Goal: Information Seeking & Learning: Learn about a topic

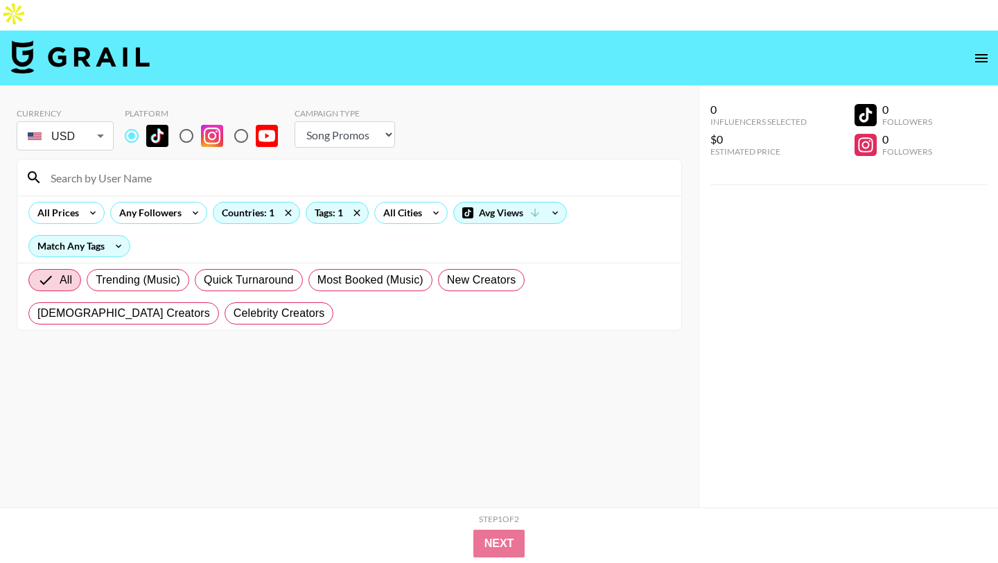
select select "Song"
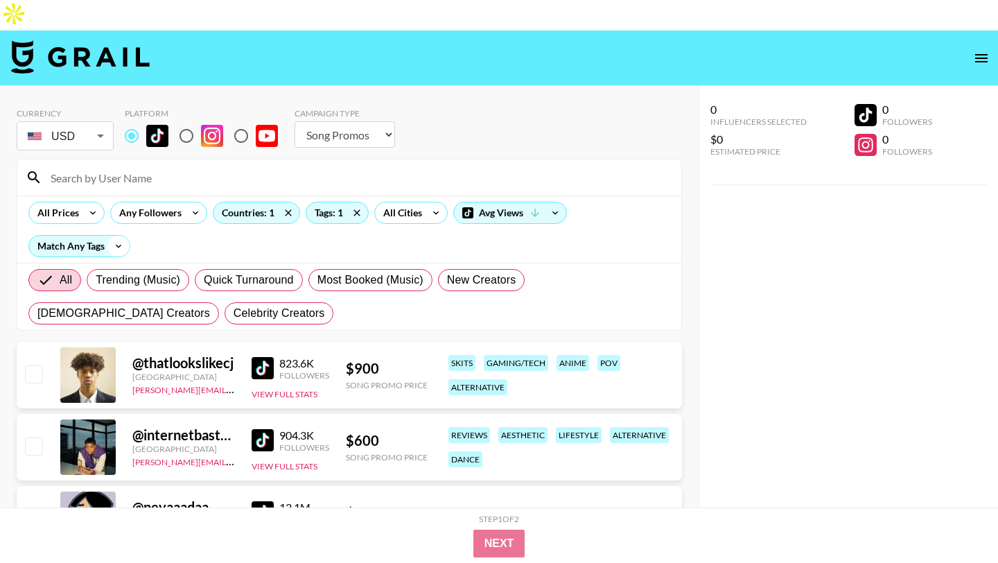
click at [114, 236] on icon at bounding box center [118, 246] width 22 height 21
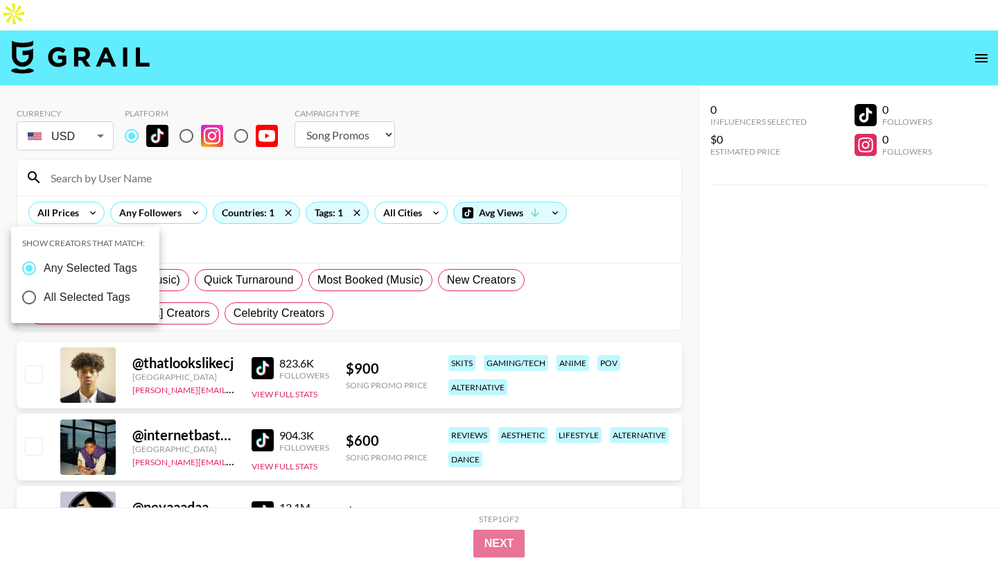
click at [387, 217] on div at bounding box center [499, 281] width 998 height 563
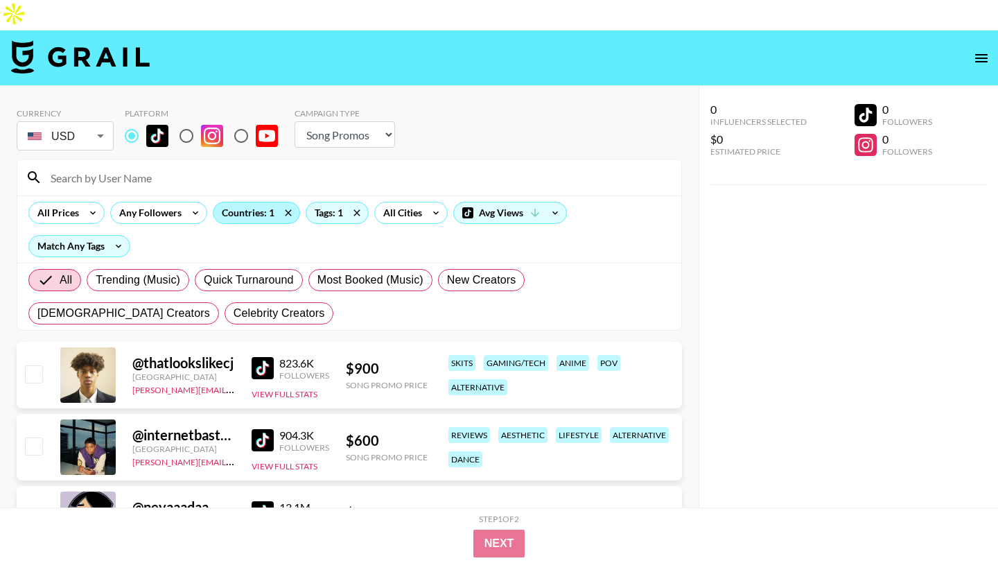
click at [254, 202] on div "Countries: 1" at bounding box center [257, 212] width 86 height 21
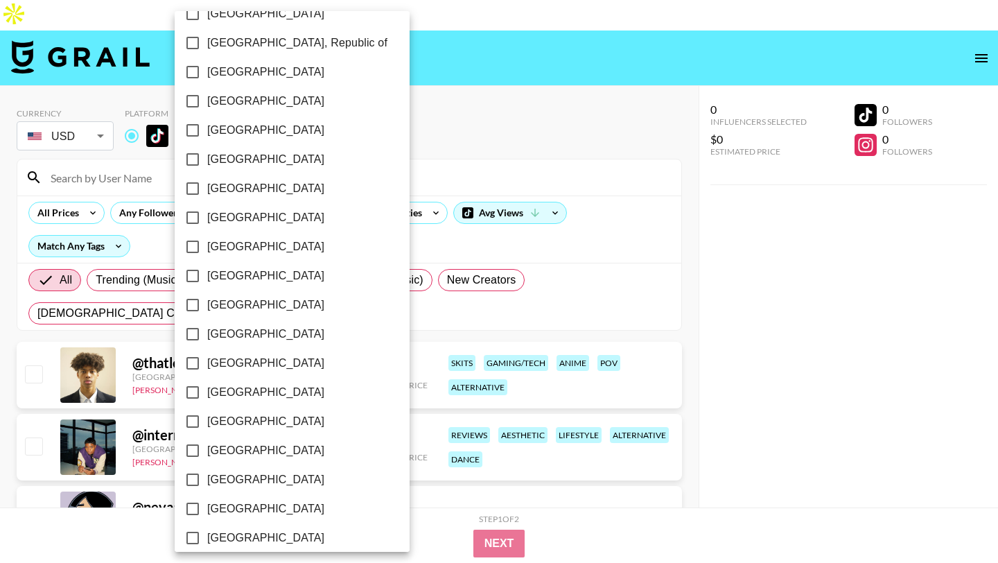
scroll to position [1054, 0]
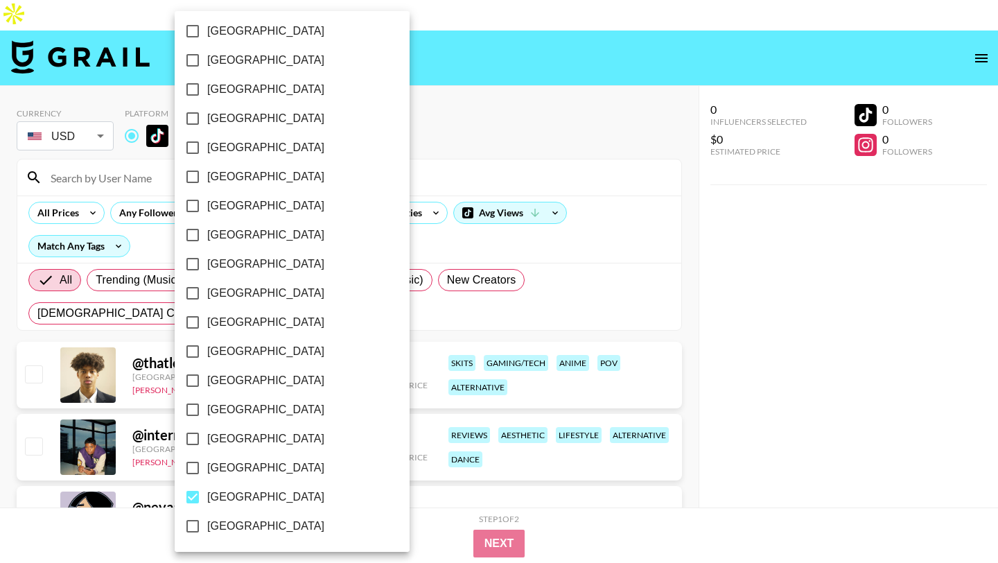
click at [389, 237] on div at bounding box center [499, 281] width 998 height 563
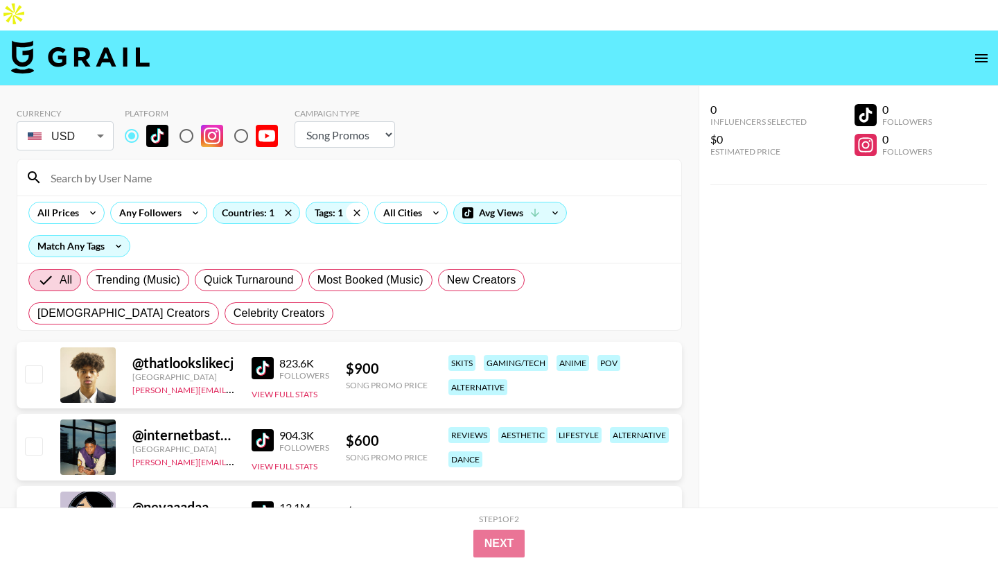
click at [354, 202] on icon at bounding box center [357, 212] width 22 height 21
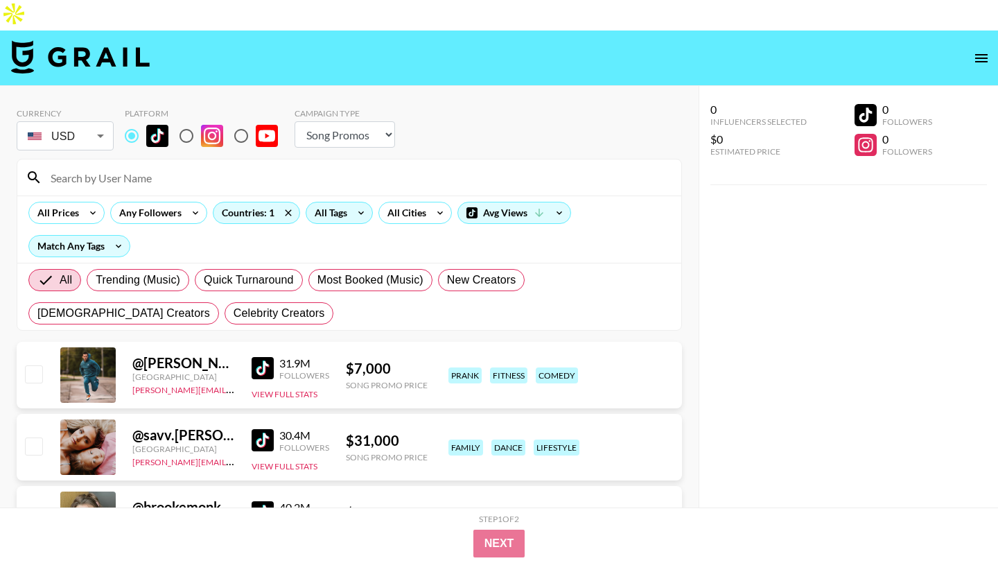
click at [331, 202] on div "All Tags" at bounding box center [328, 212] width 44 height 21
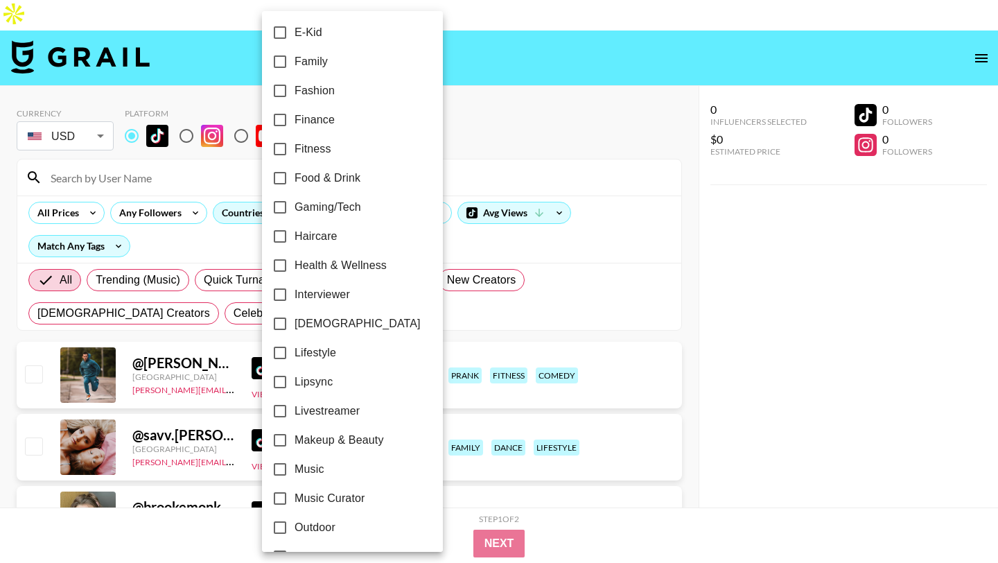
scroll to position [387, 0]
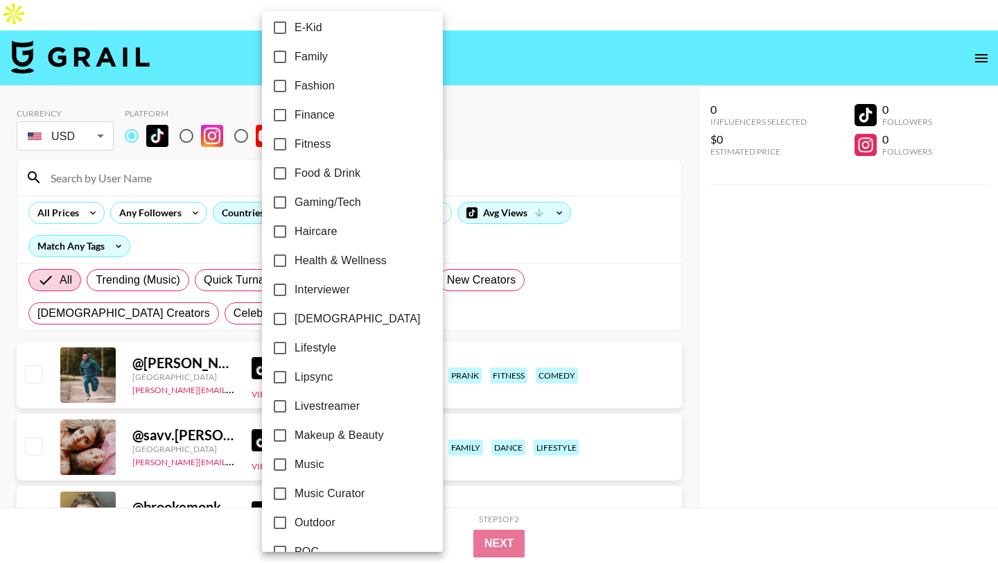
click at [280, 319] on input "[DEMOGRAPHIC_DATA]" at bounding box center [279, 318] width 29 height 29
checkbox input "true"
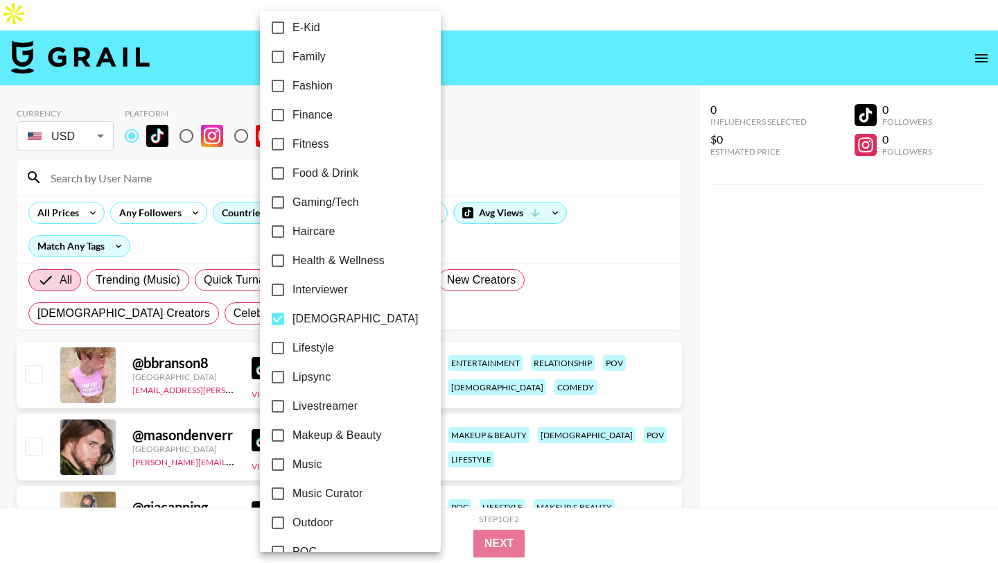
click at [551, 184] on div at bounding box center [499, 281] width 998 height 563
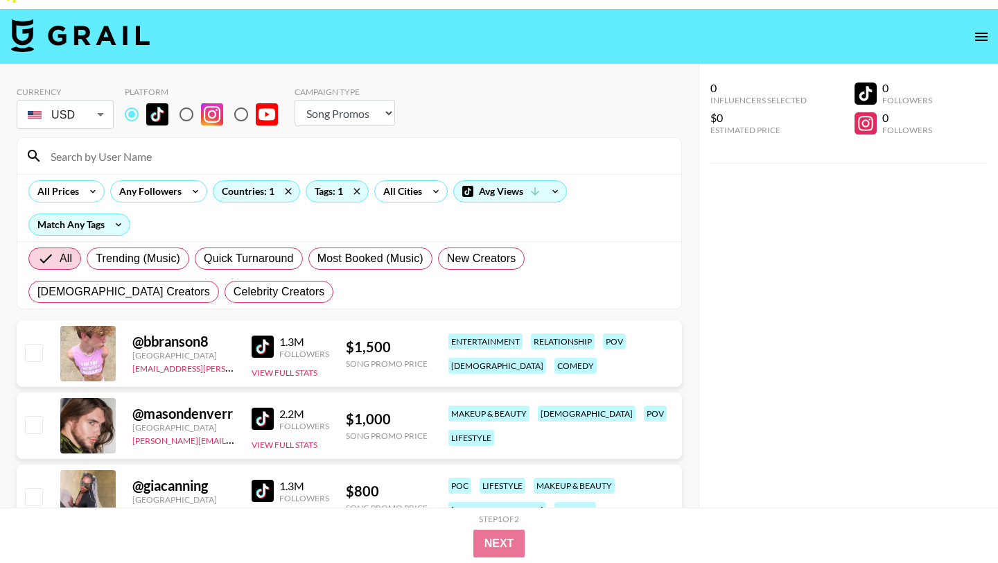
scroll to position [0, 0]
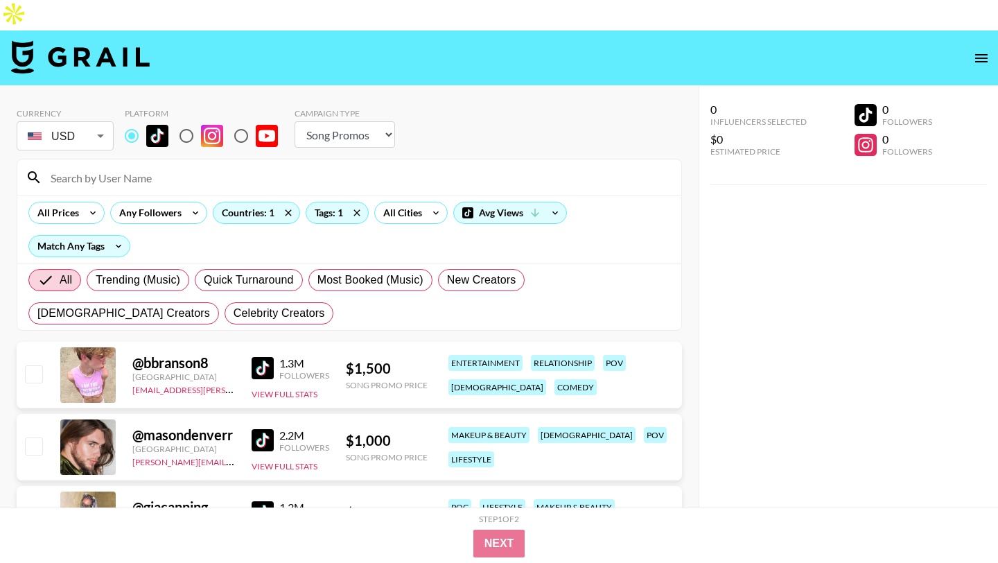
click at [263, 357] on img at bounding box center [263, 368] width 22 height 22
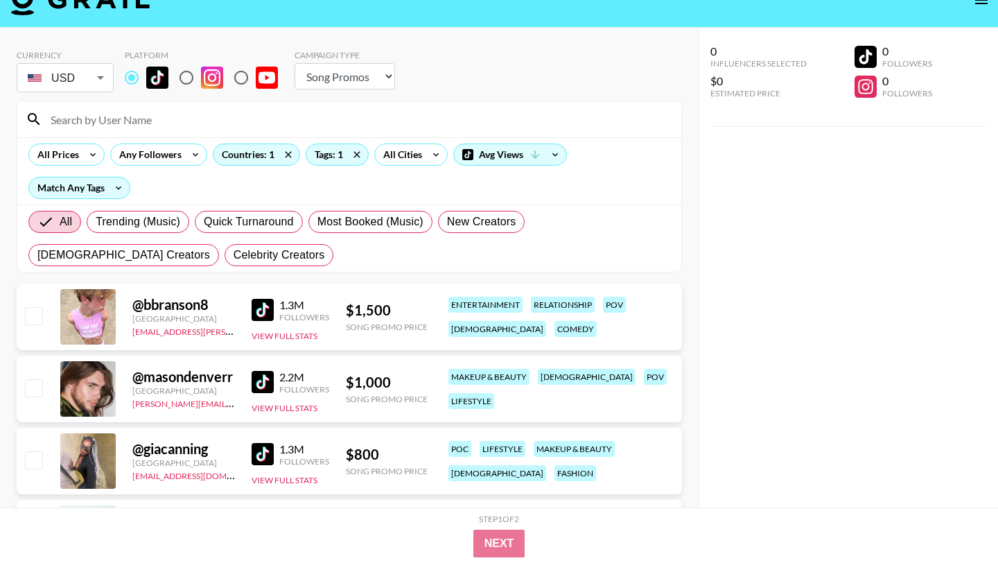
scroll to position [60, 0]
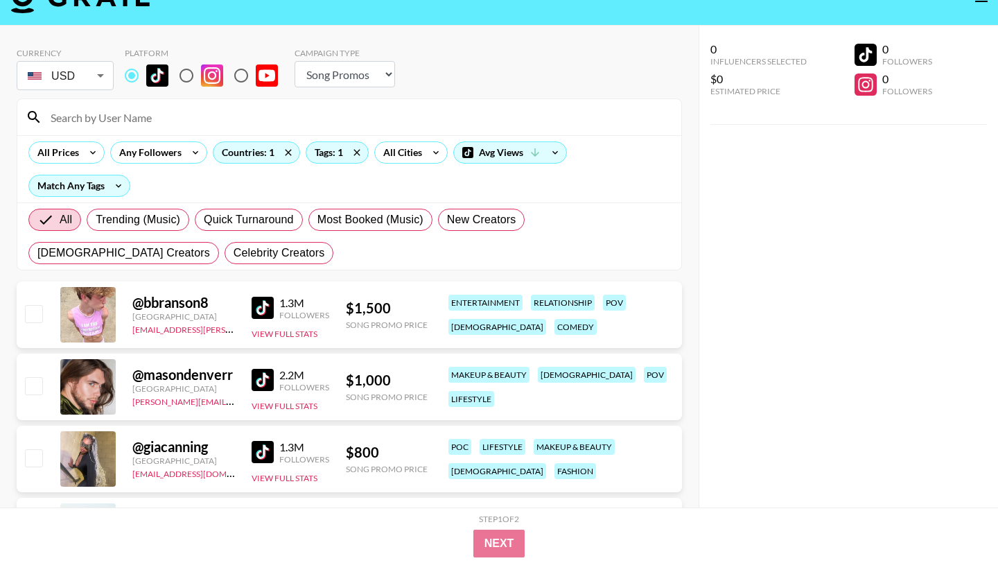
click at [256, 441] on img at bounding box center [263, 452] width 22 height 22
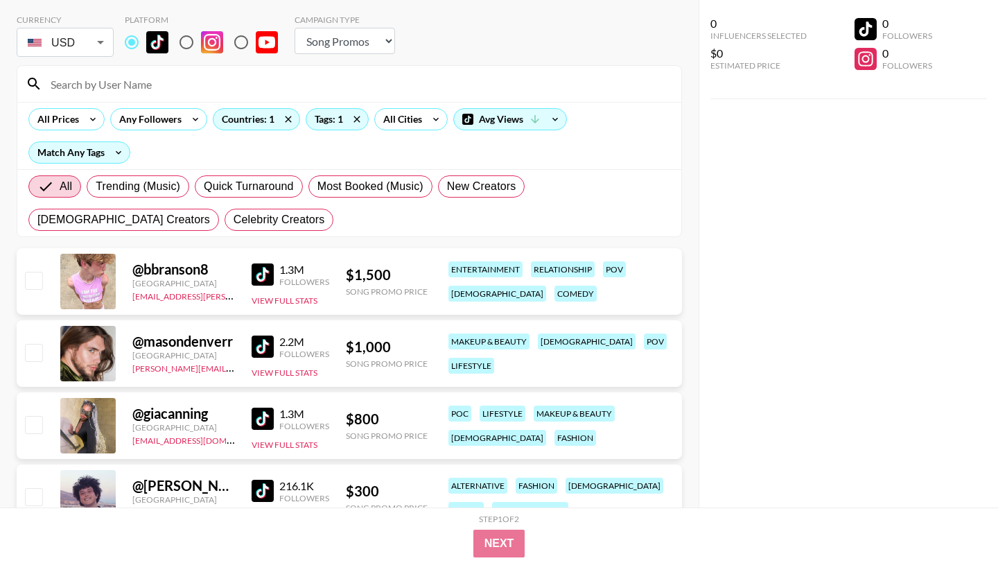
scroll to position [95, 0]
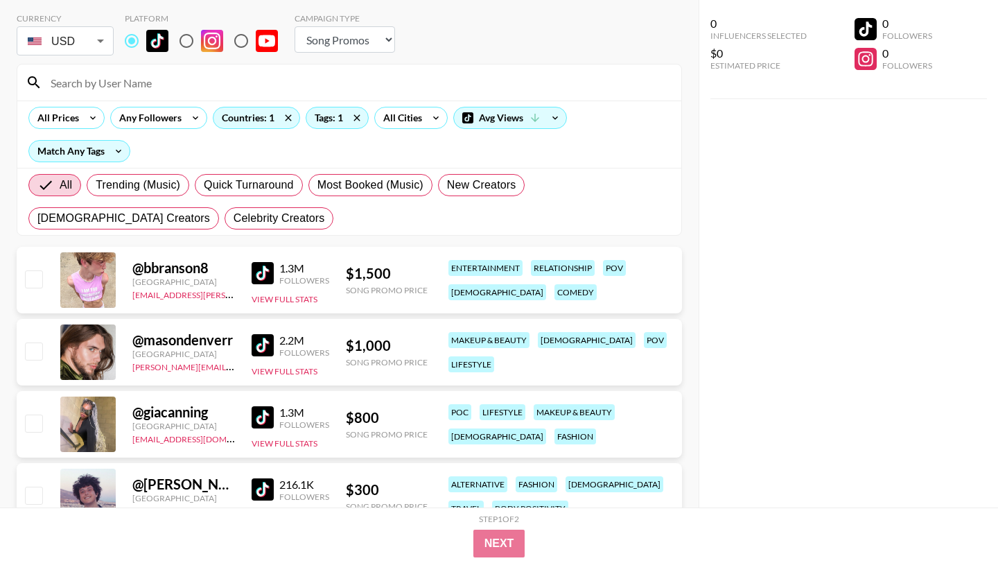
click at [262, 334] on img at bounding box center [263, 345] width 22 height 22
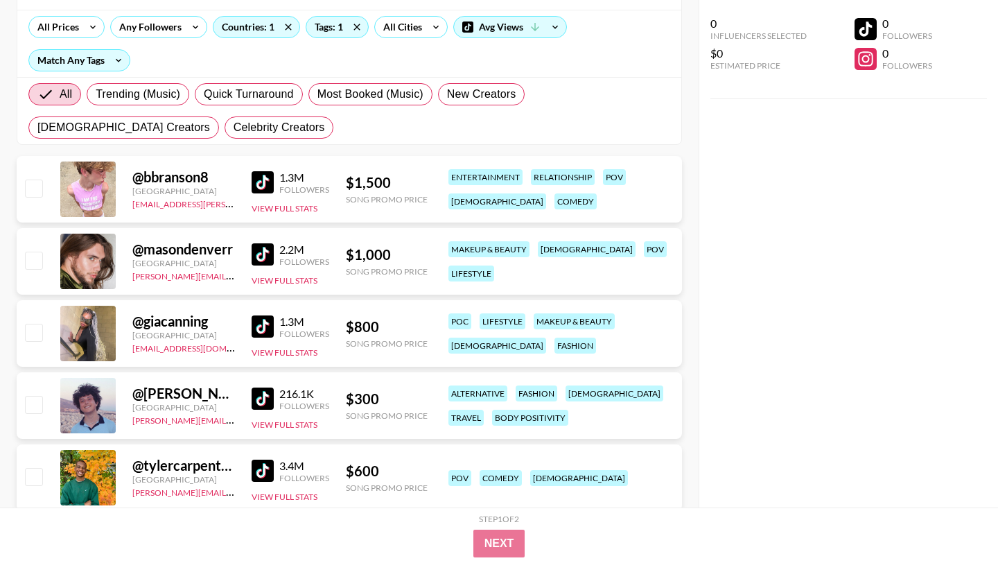
scroll to position [186, 0]
click at [263, 387] on img at bounding box center [263, 398] width 22 height 22
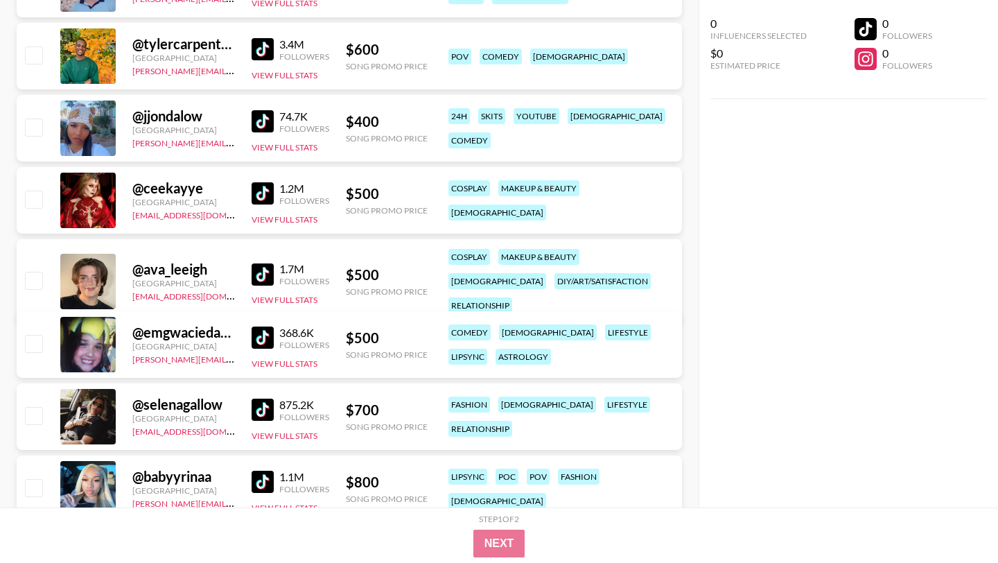
scroll to position [609, 0]
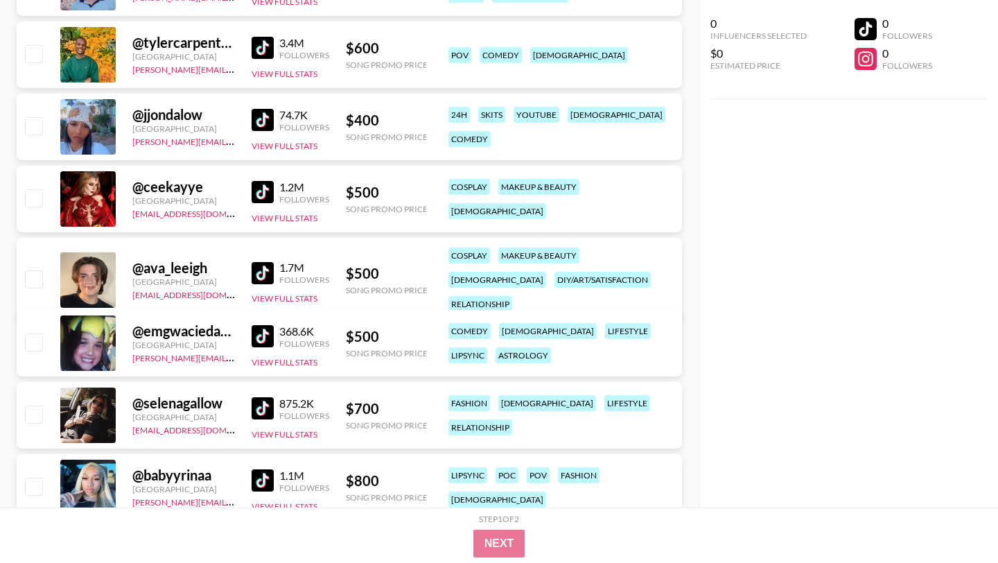
click at [266, 325] on img at bounding box center [263, 336] width 22 height 22
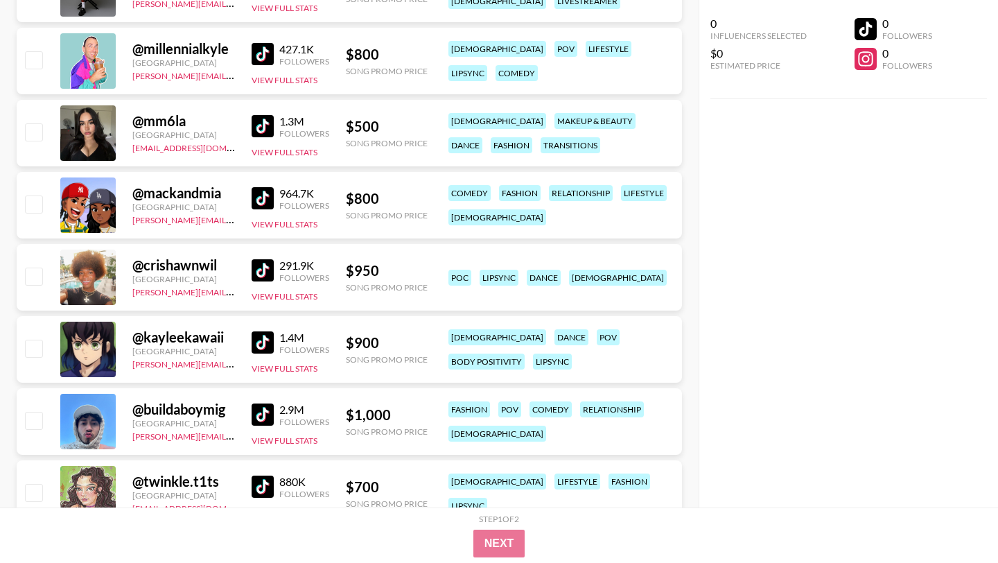
scroll to position [1622, 0]
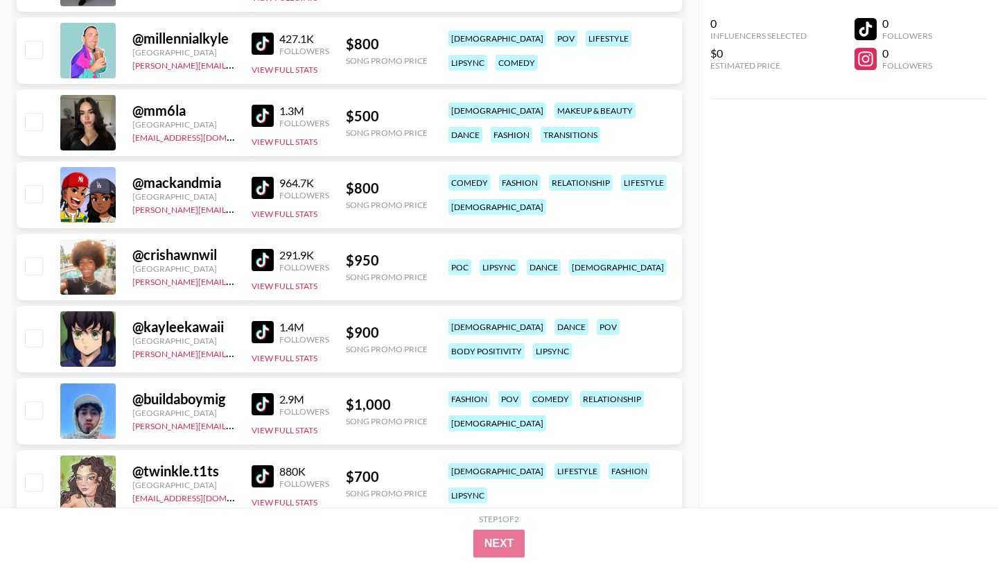
click at [264, 393] on img at bounding box center [263, 404] width 22 height 22
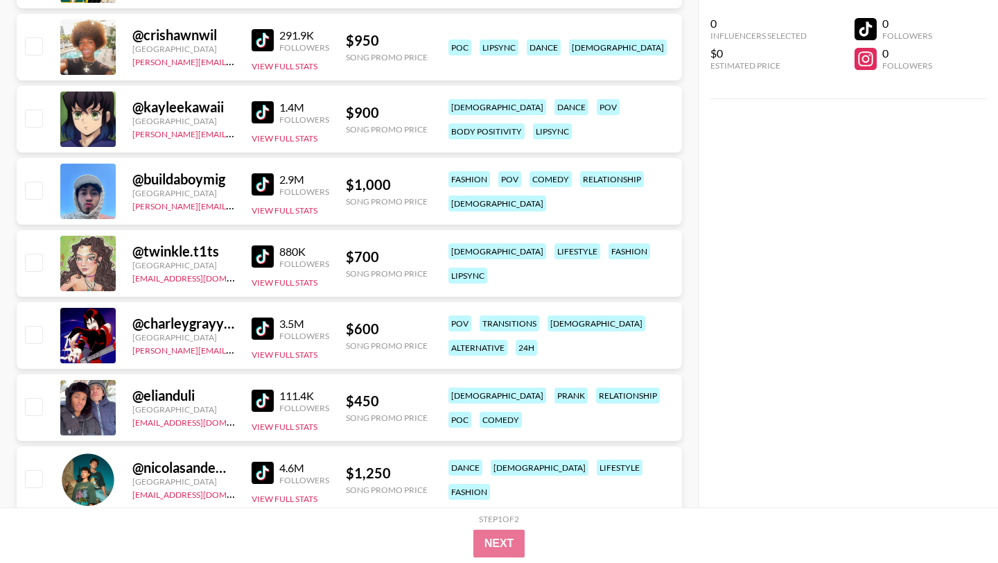
scroll to position [1860, 0]
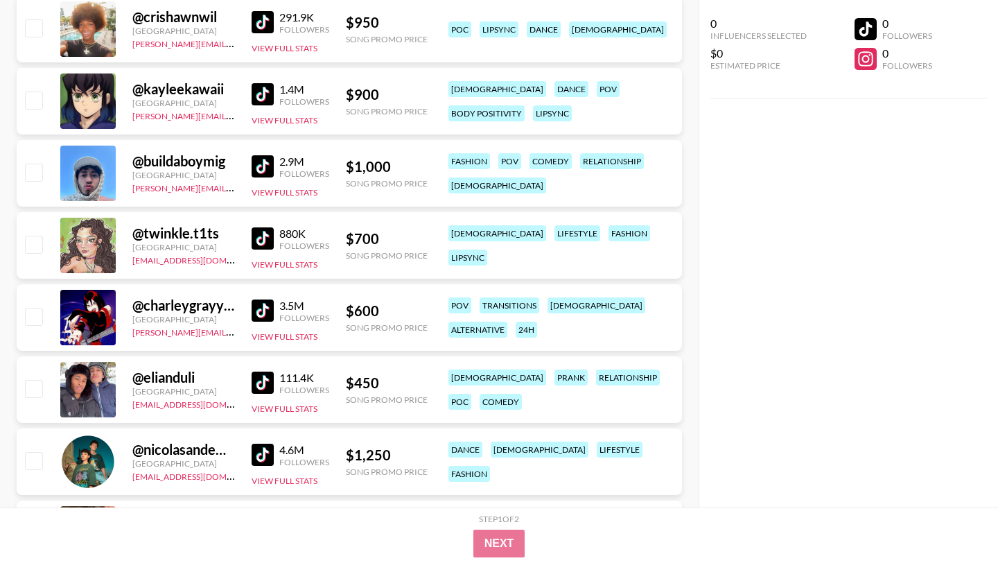
click at [267, 372] on img at bounding box center [263, 383] width 22 height 22
click at [256, 444] on img at bounding box center [263, 455] width 22 height 22
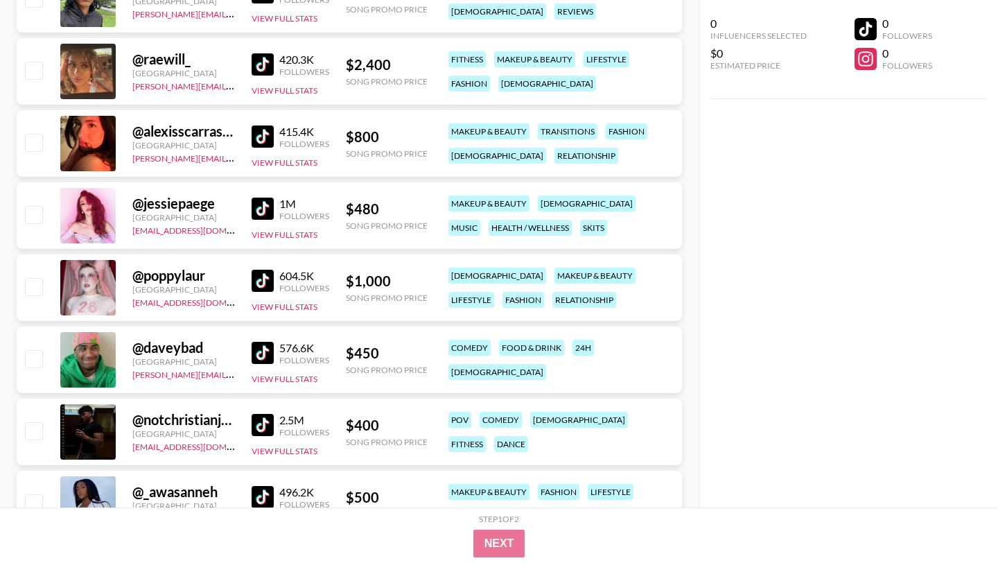
scroll to position [2477, 0]
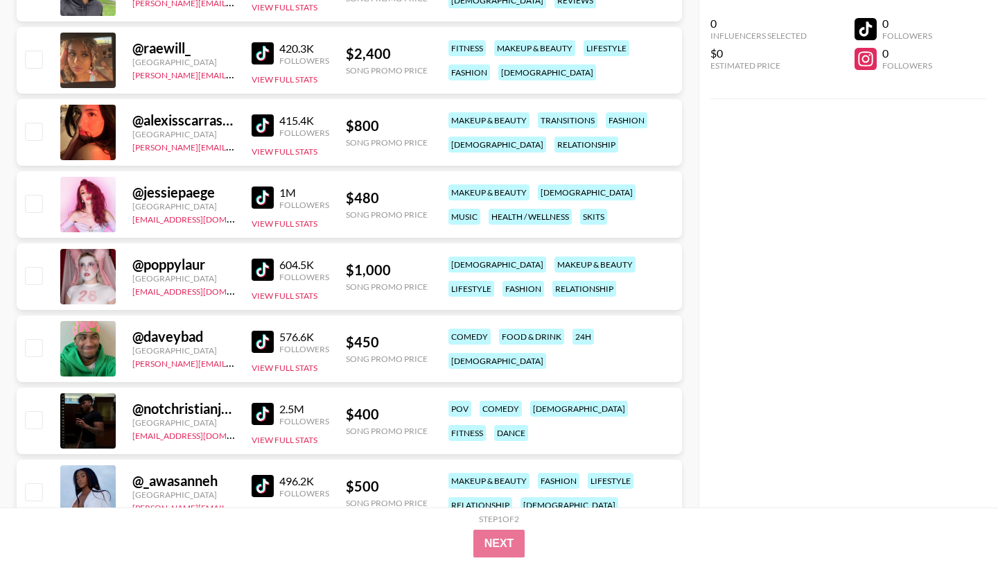
click at [266, 259] on img at bounding box center [263, 270] width 22 height 22
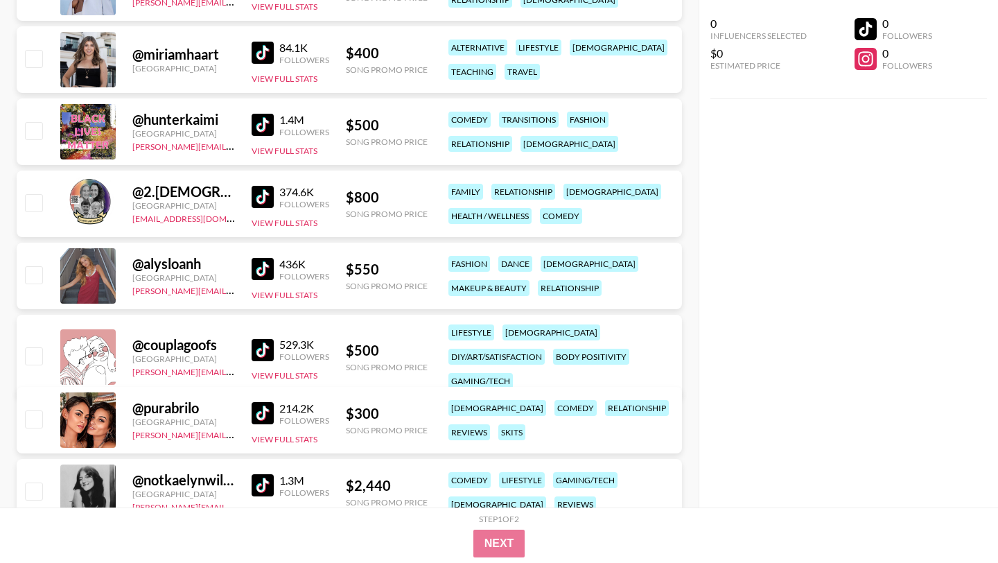
scroll to position [3036, 0]
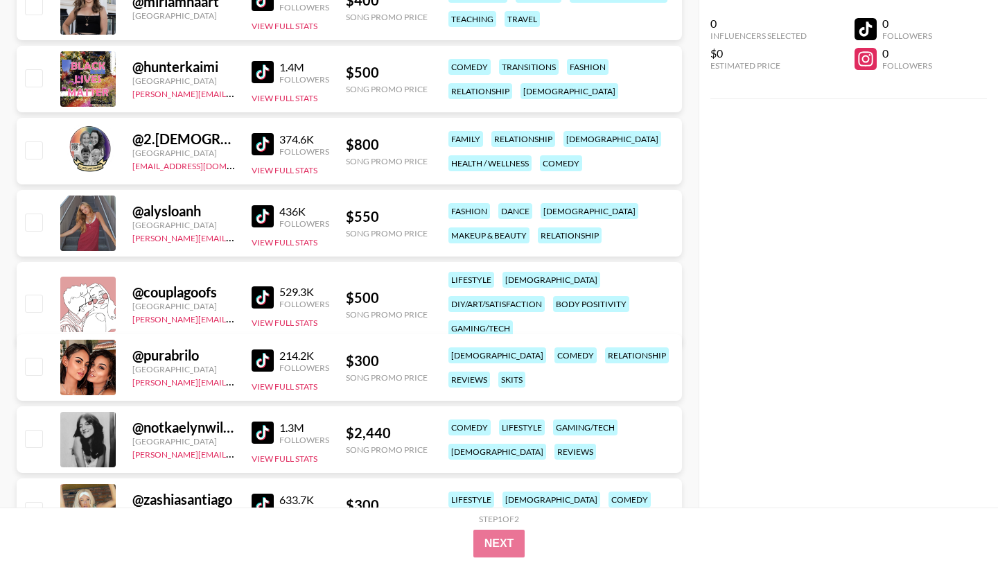
click at [267, 349] on img at bounding box center [263, 360] width 22 height 22
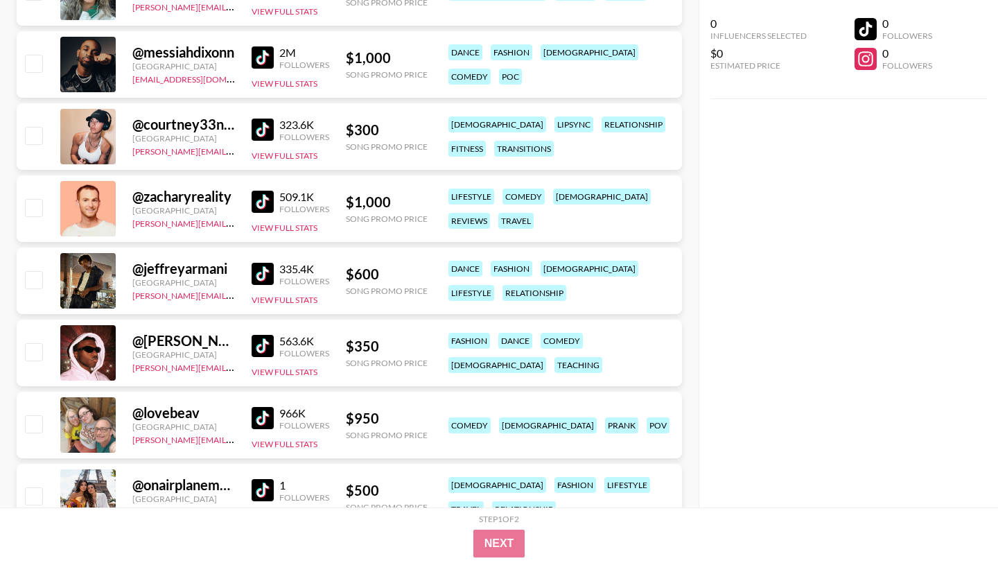
scroll to position [4055, 0]
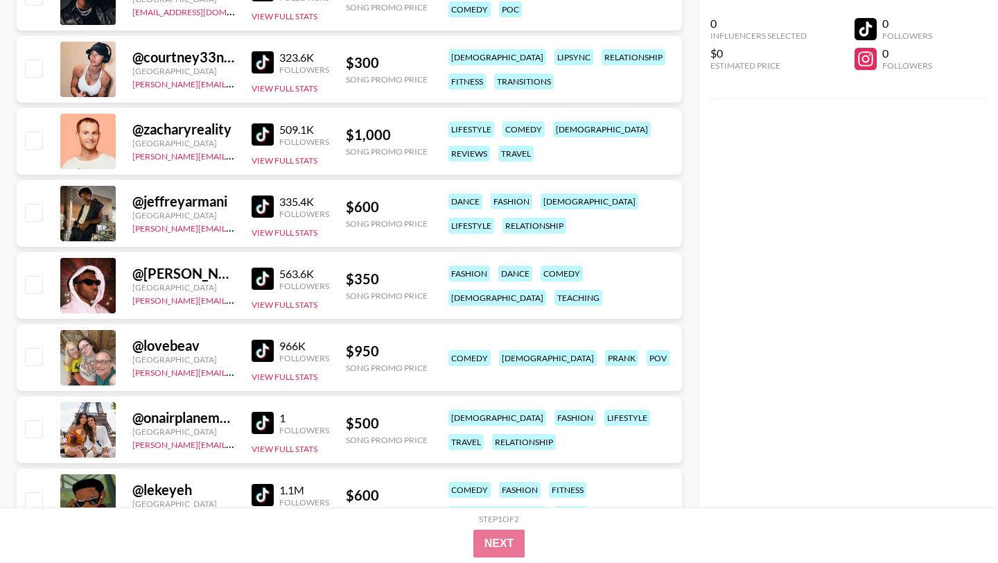
click at [261, 412] on img at bounding box center [263, 423] width 22 height 22
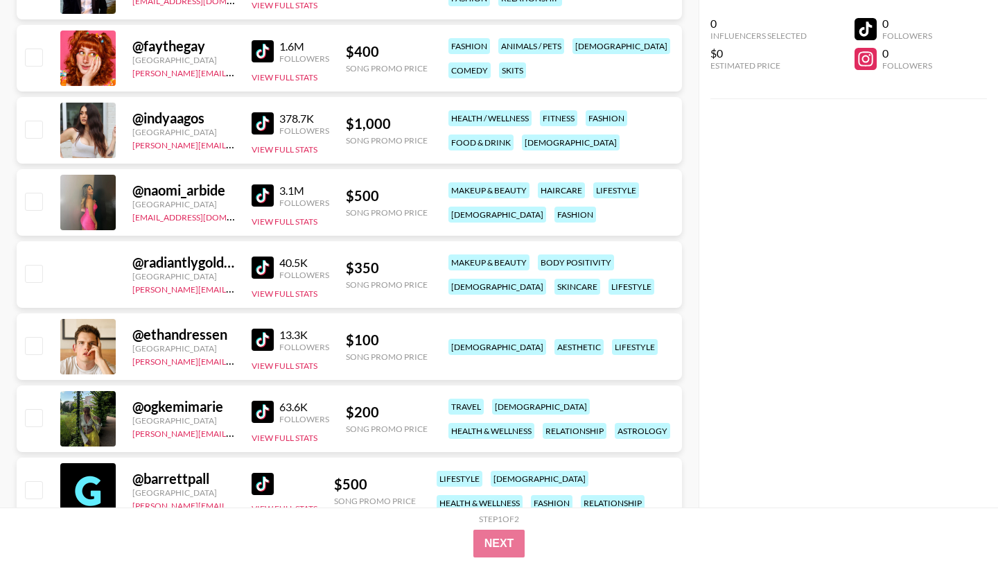
scroll to position [6626, 0]
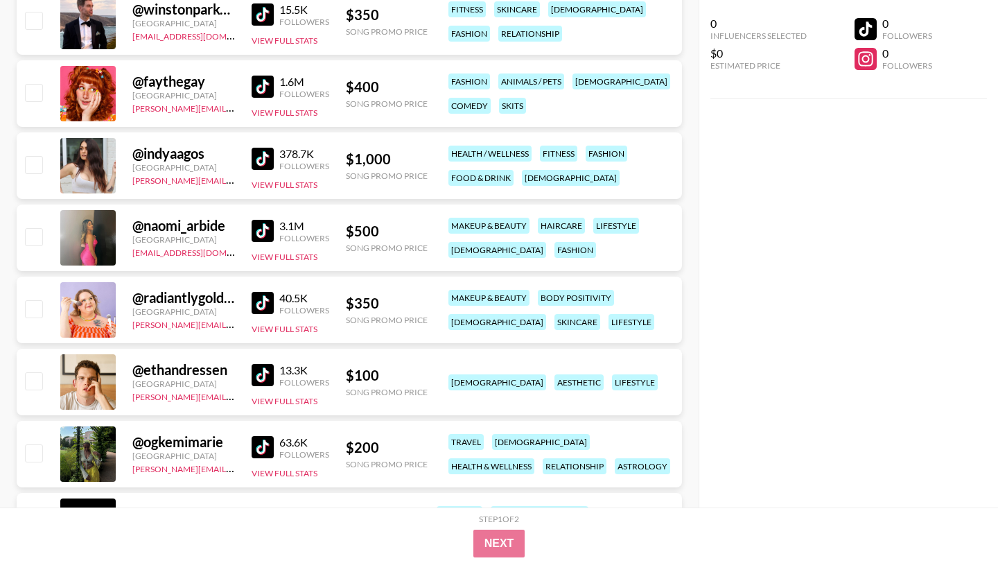
click at [261, 76] on img at bounding box center [263, 87] width 22 height 22
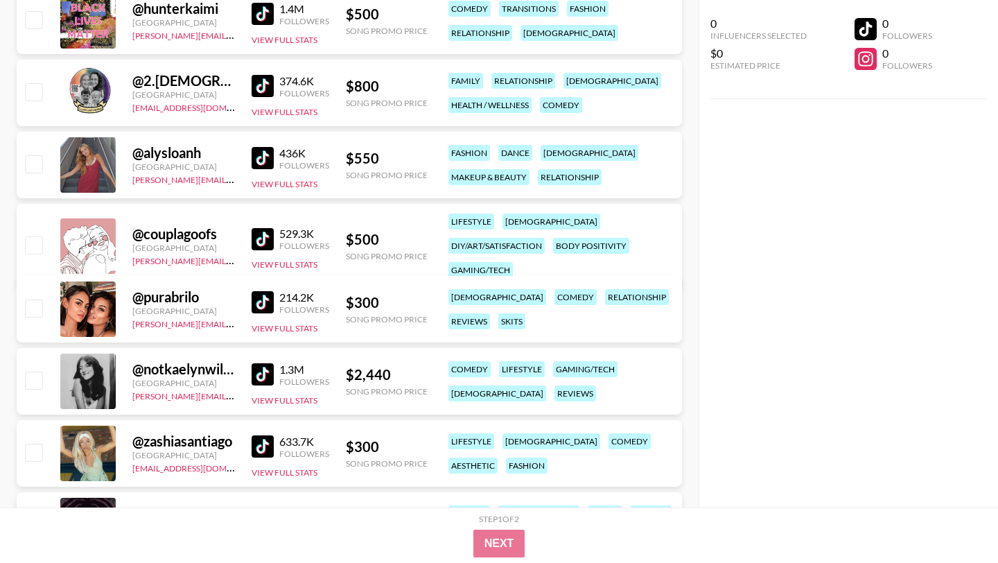
scroll to position [2916, 0]
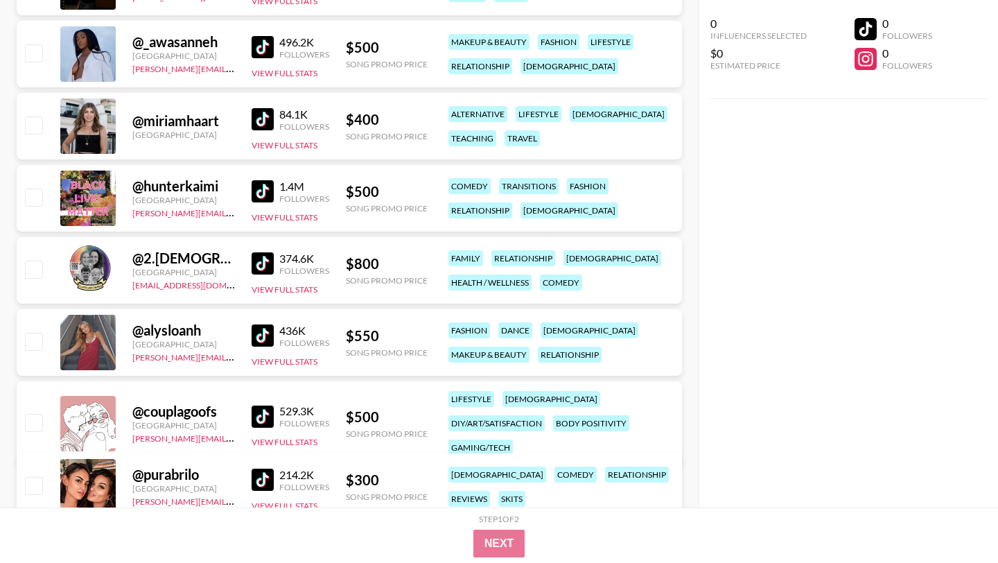
click at [265, 406] on img at bounding box center [263, 417] width 22 height 22
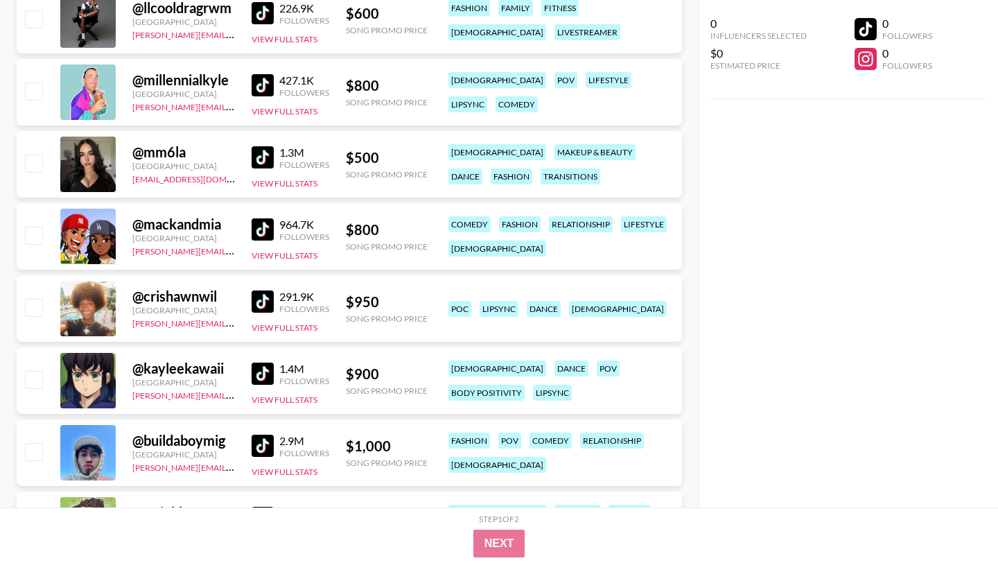
scroll to position [1564, 0]
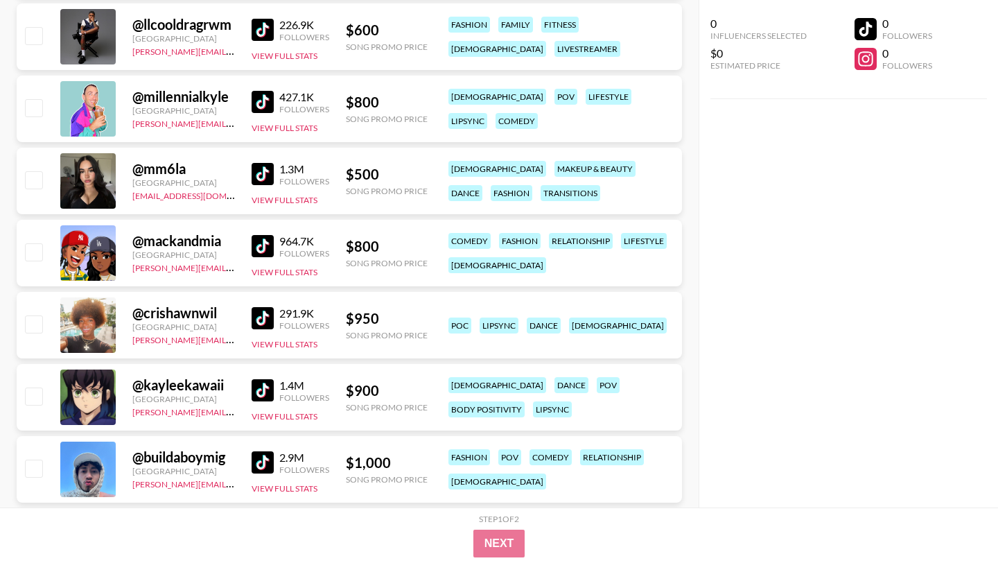
click at [267, 235] on img at bounding box center [263, 246] width 22 height 22
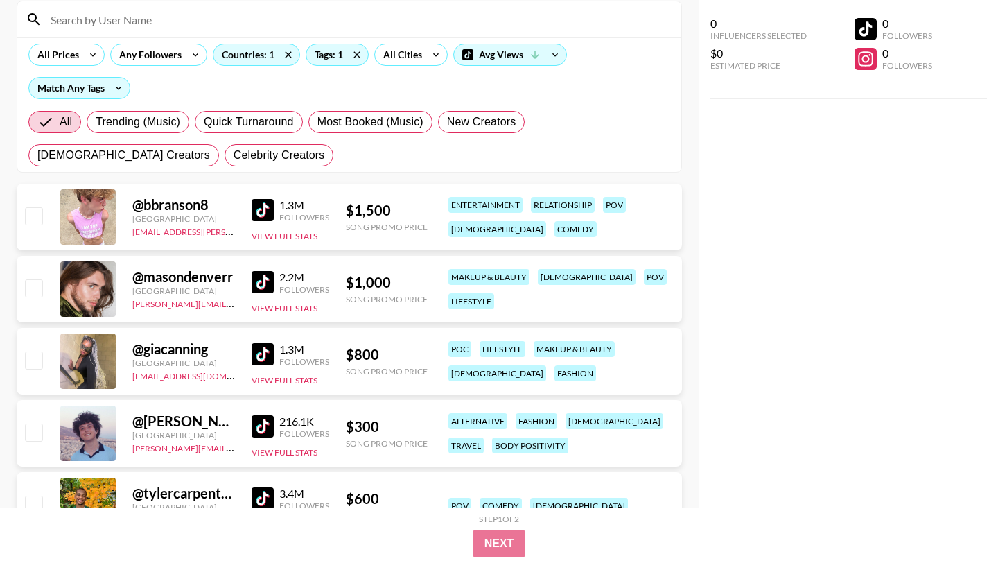
scroll to position [0, 0]
